Goal: Transaction & Acquisition: Purchase product/service

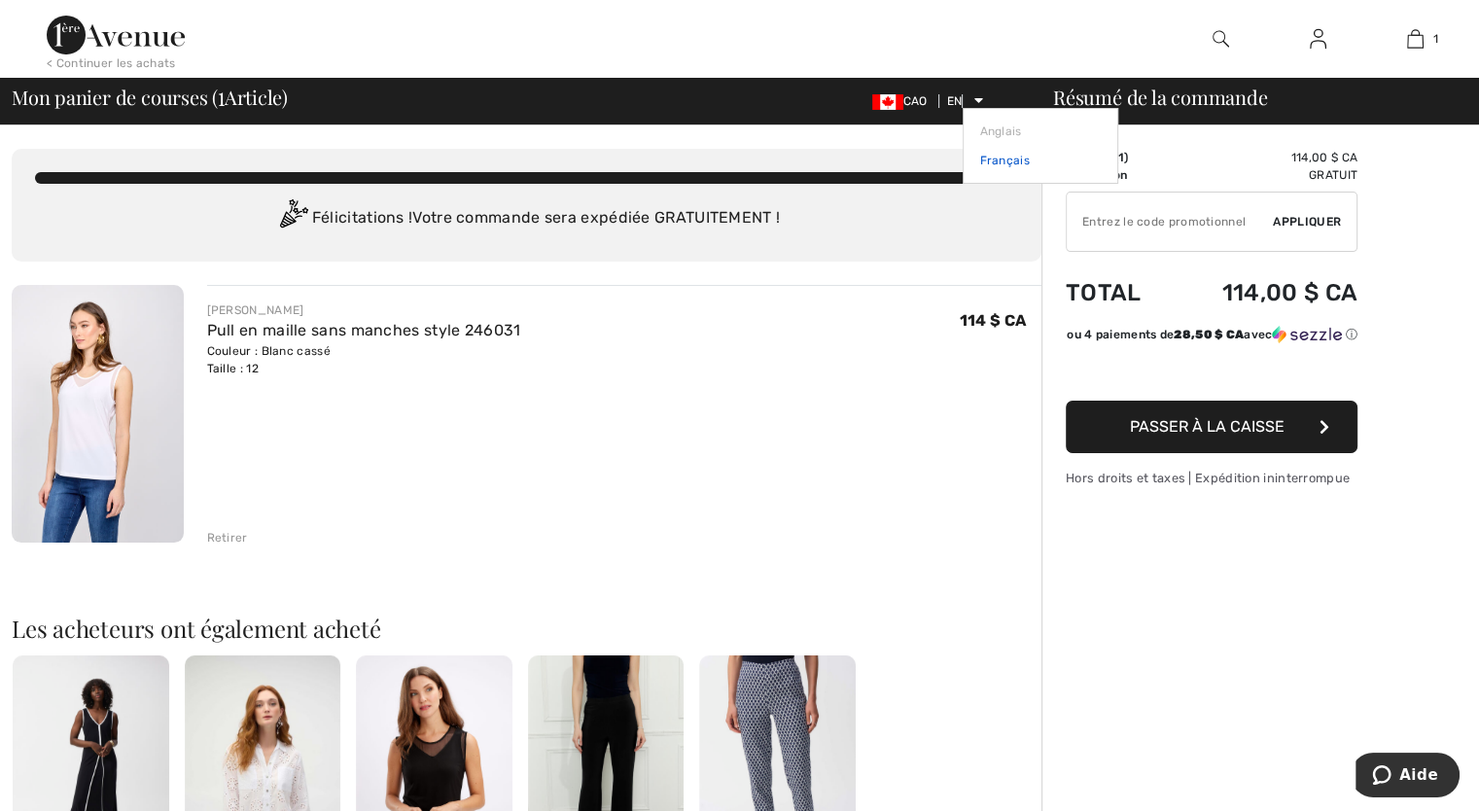
click at [995, 162] on font "Français" at bounding box center [1004, 161] width 50 height 14
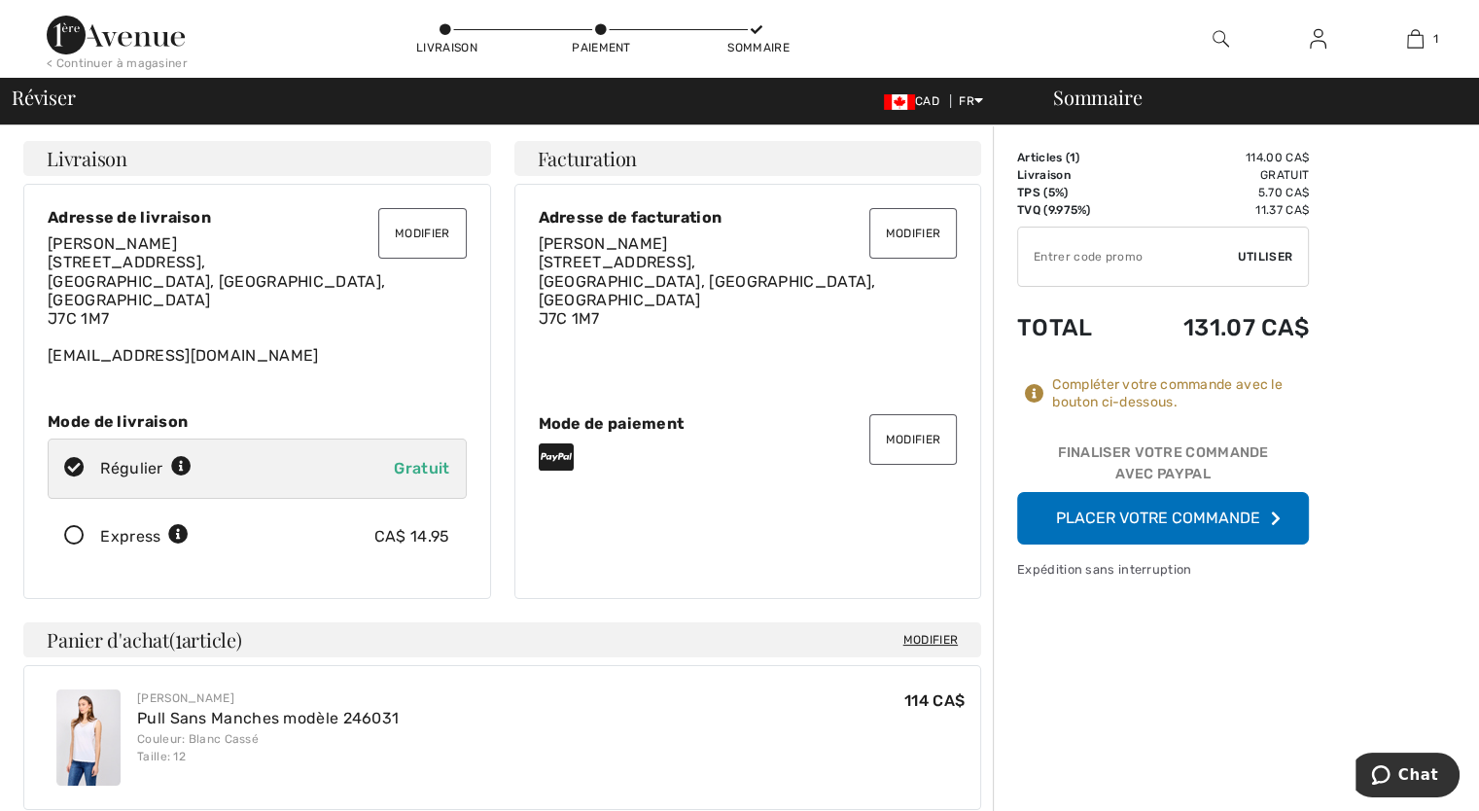
click at [1102, 516] on button "Placer votre commande" at bounding box center [1163, 518] width 292 height 53
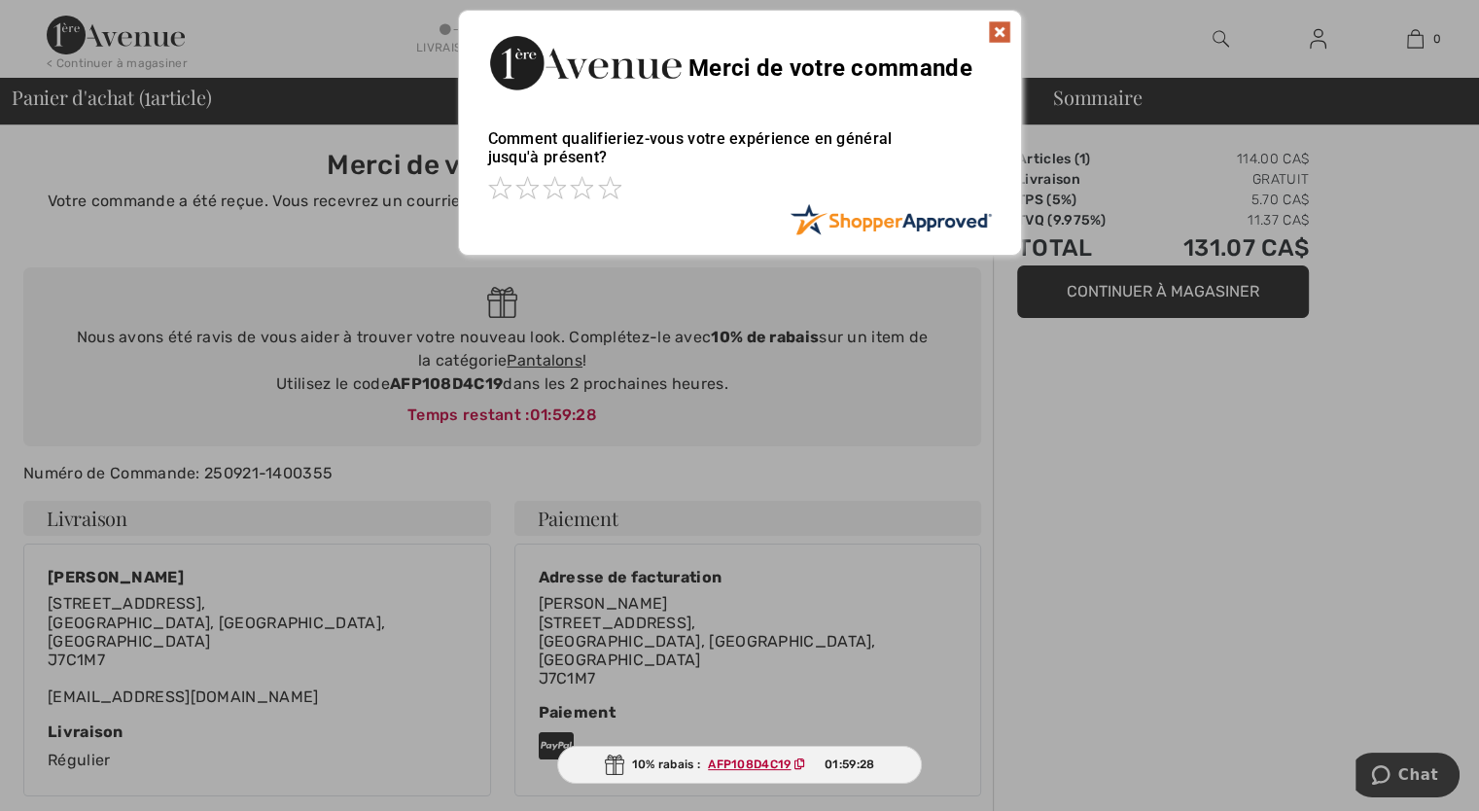
click at [1003, 35] on img at bounding box center [999, 31] width 23 height 23
